Goal: Task Accomplishment & Management: Complete application form

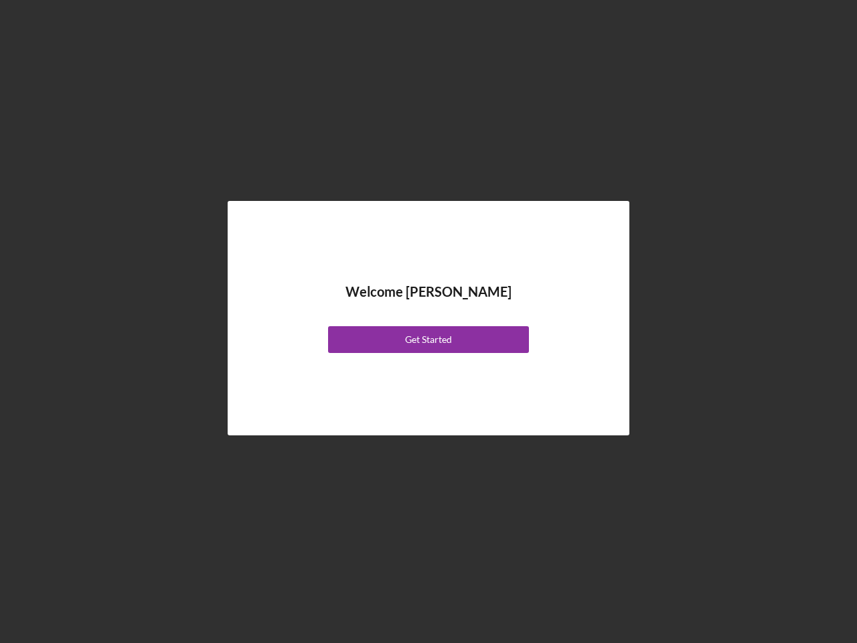
click at [428, 321] on div "Welcome [PERSON_NAME] Get Started" at bounding box center [428, 317] width 335 height 167
click at [428, 339] on div "Get Started" at bounding box center [428, 339] width 47 height 27
